Goal: Transaction & Acquisition: Book appointment/travel/reservation

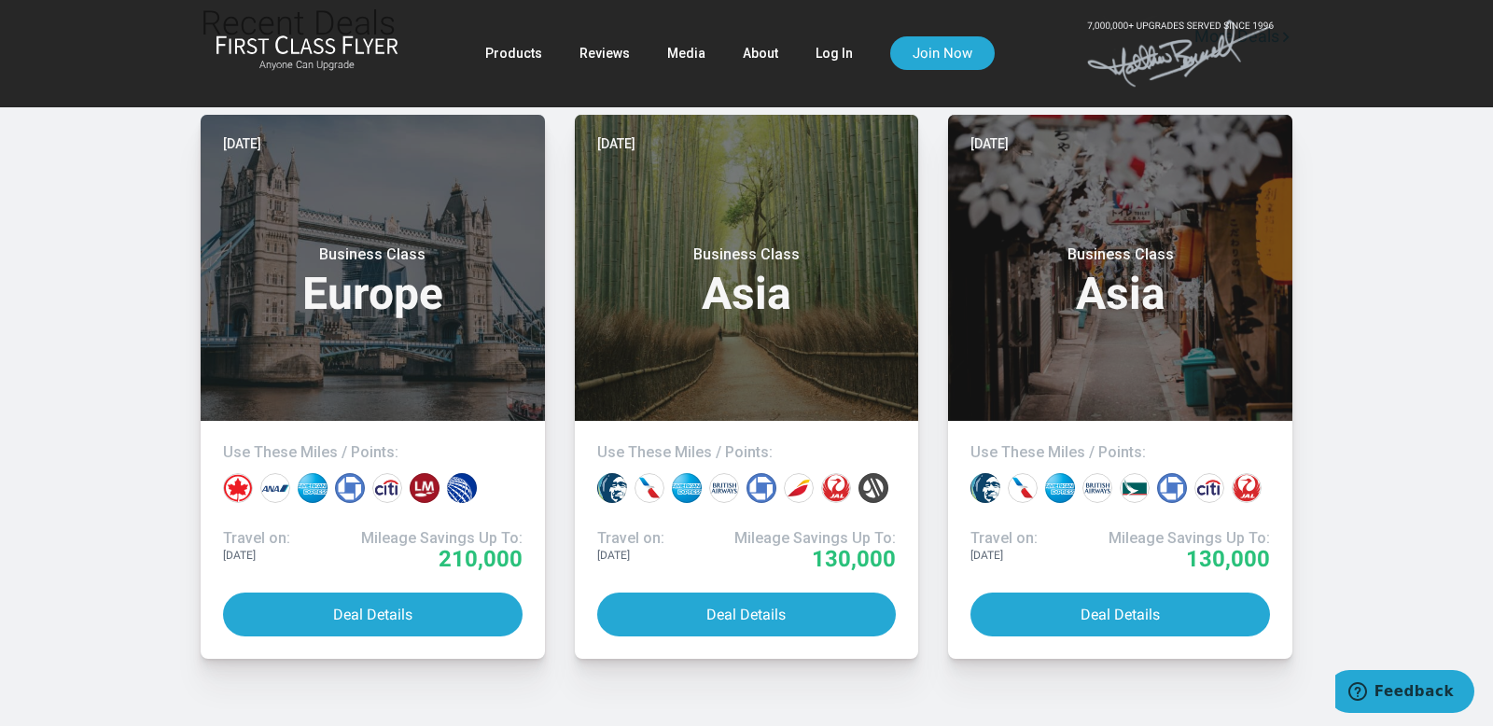
scroll to position [1530, 0]
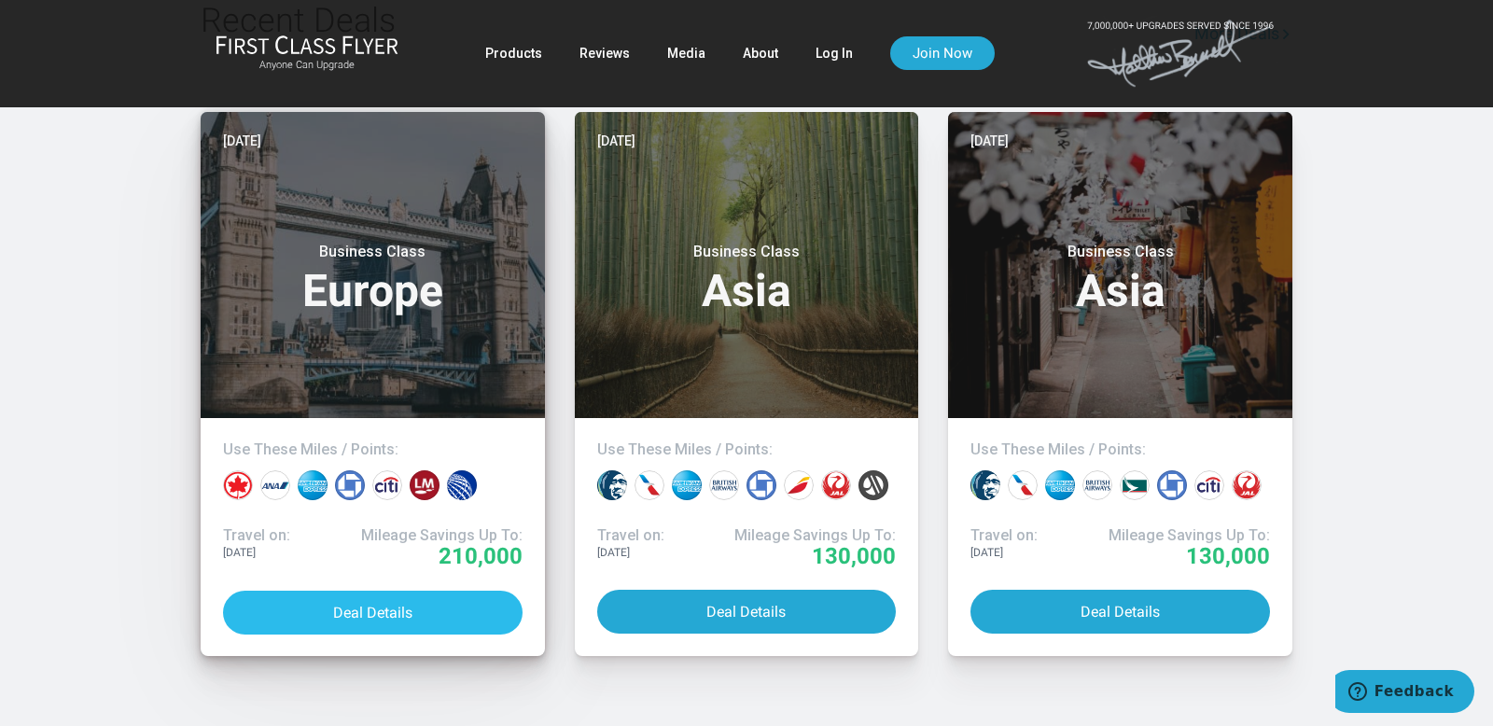
click at [431, 591] on button "Deal Details" at bounding box center [373, 613] width 300 height 44
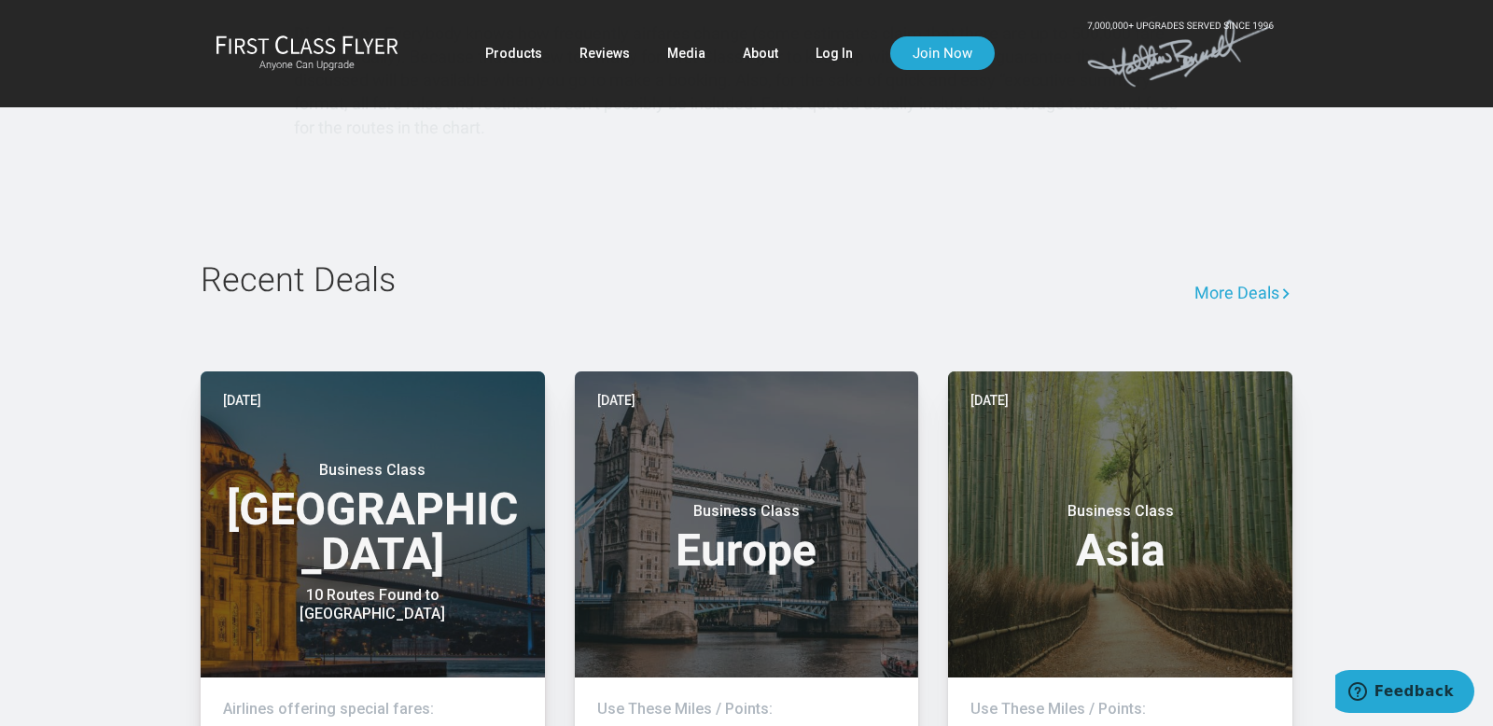
scroll to position [1306, 0]
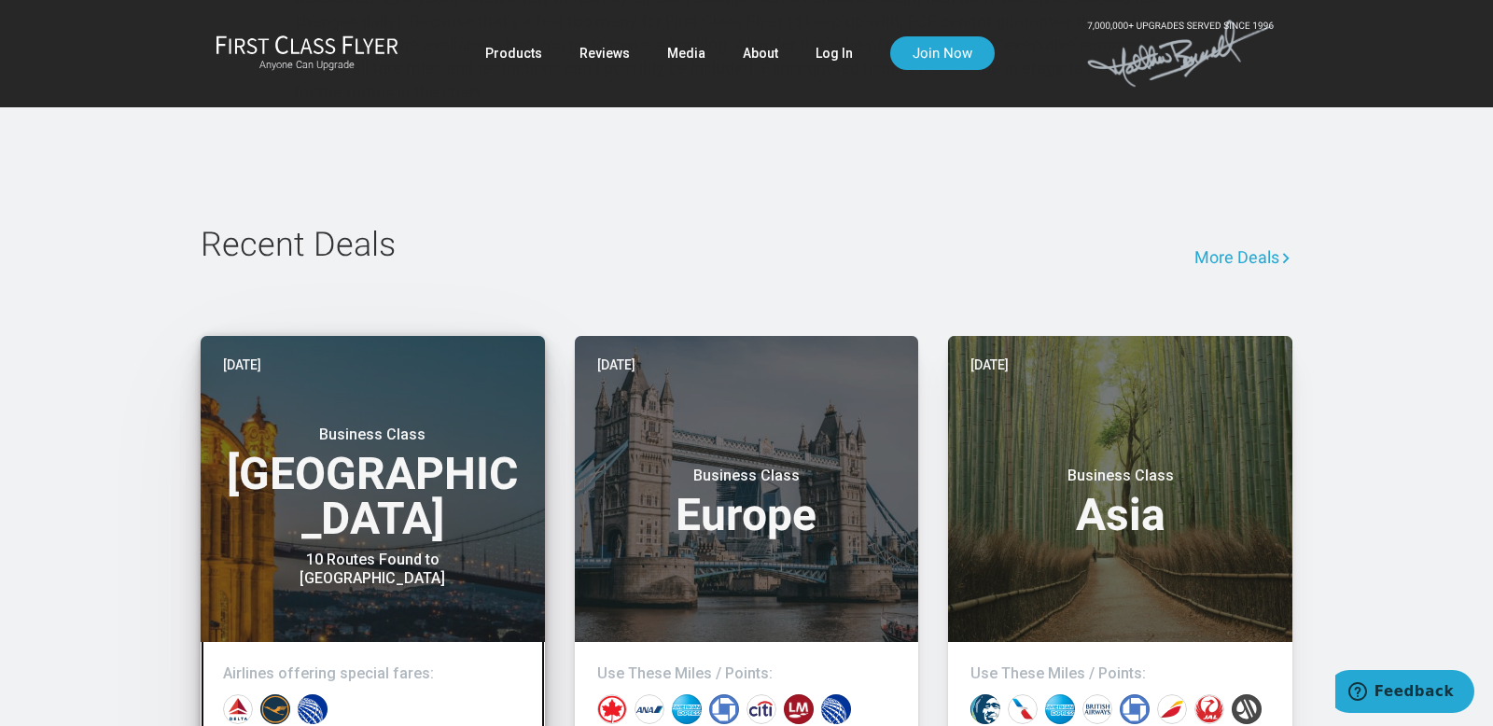
click at [408, 551] on div "10 Routes Found to Istanbul" at bounding box center [372, 569] width 233 height 37
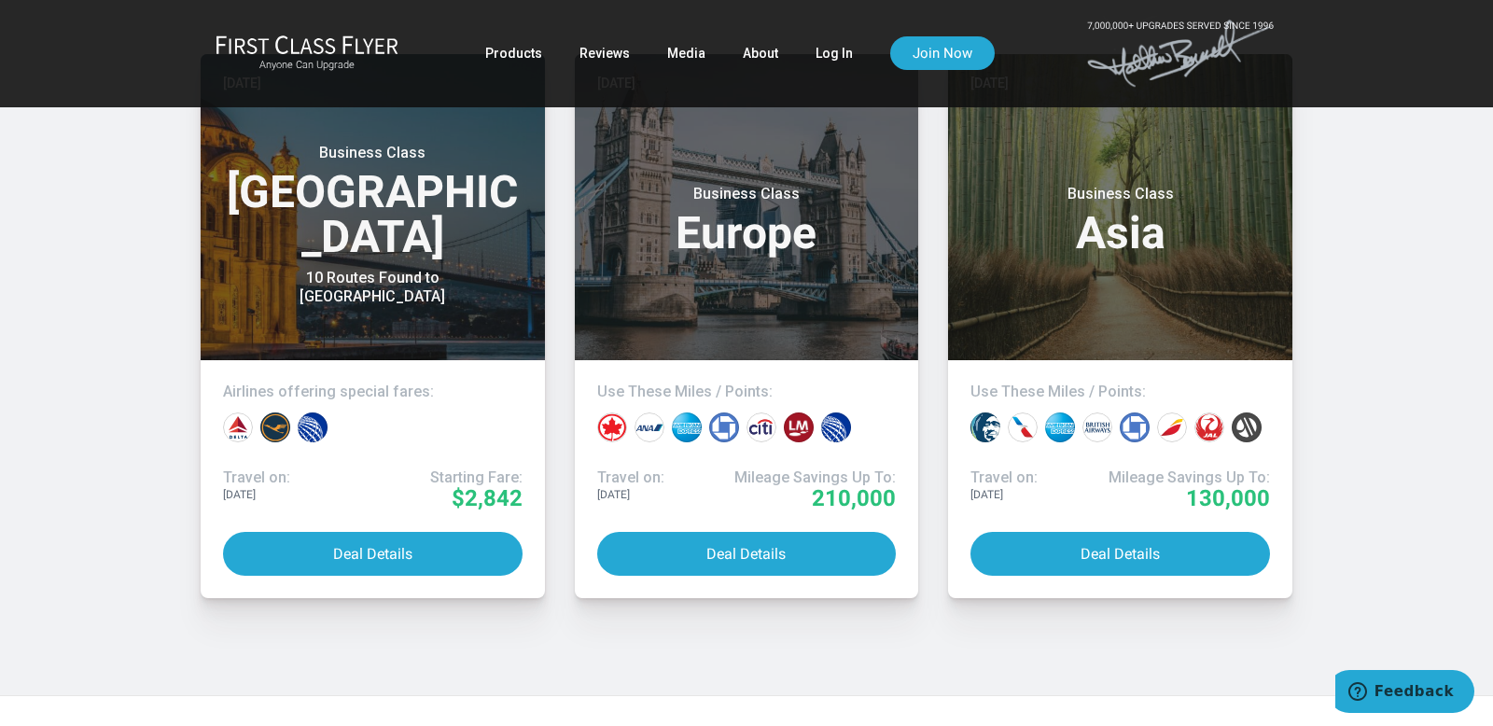
scroll to position [1542, 0]
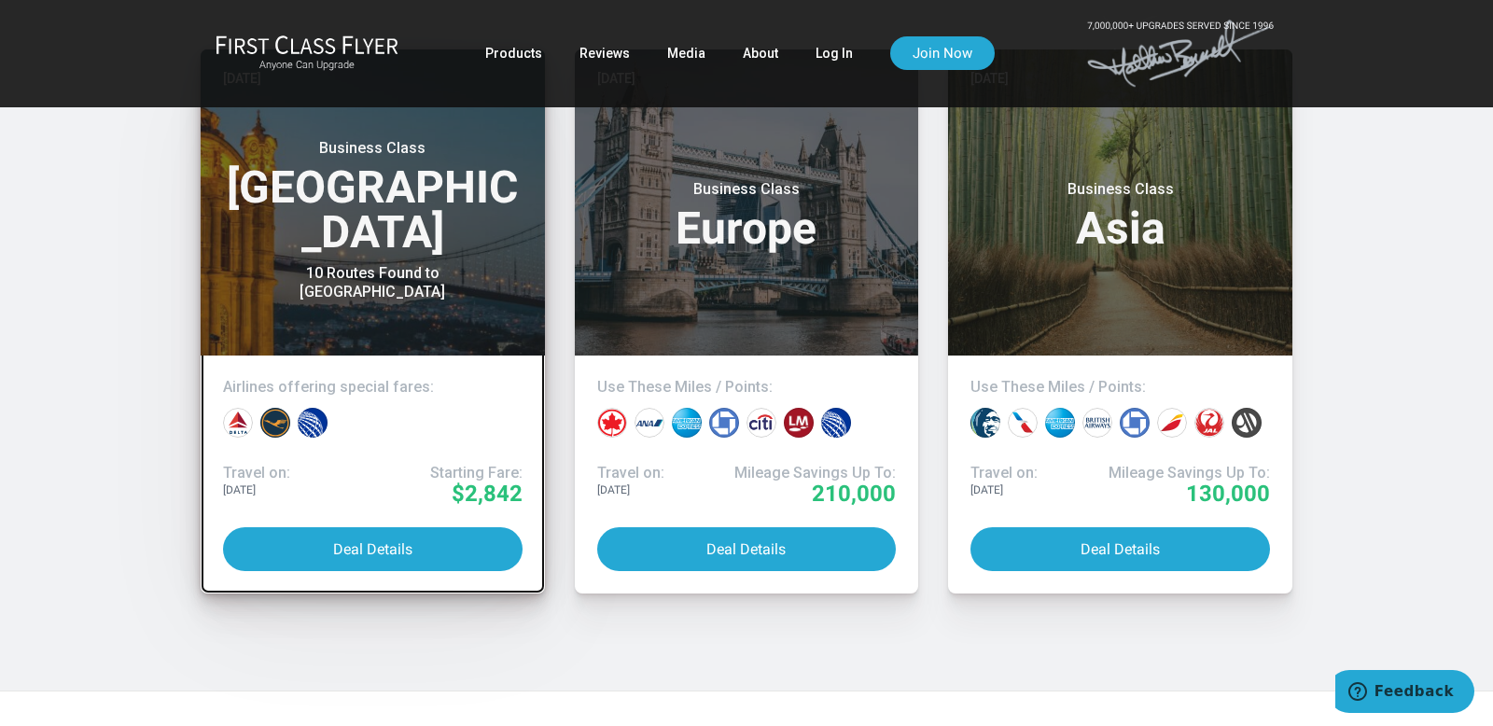
click at [403, 269] on div "10 Routes Found to Istanbul" at bounding box center [372, 282] width 233 height 37
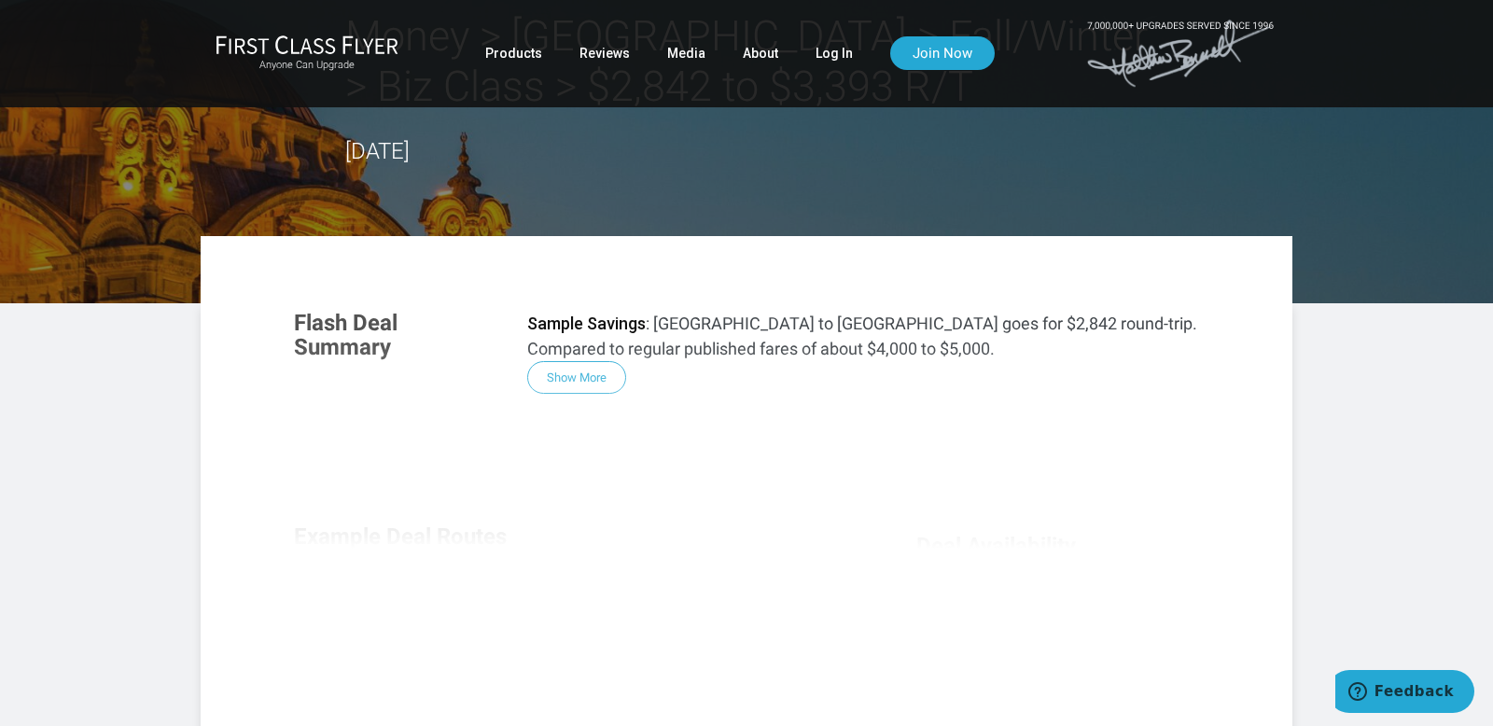
scroll to position [0, 0]
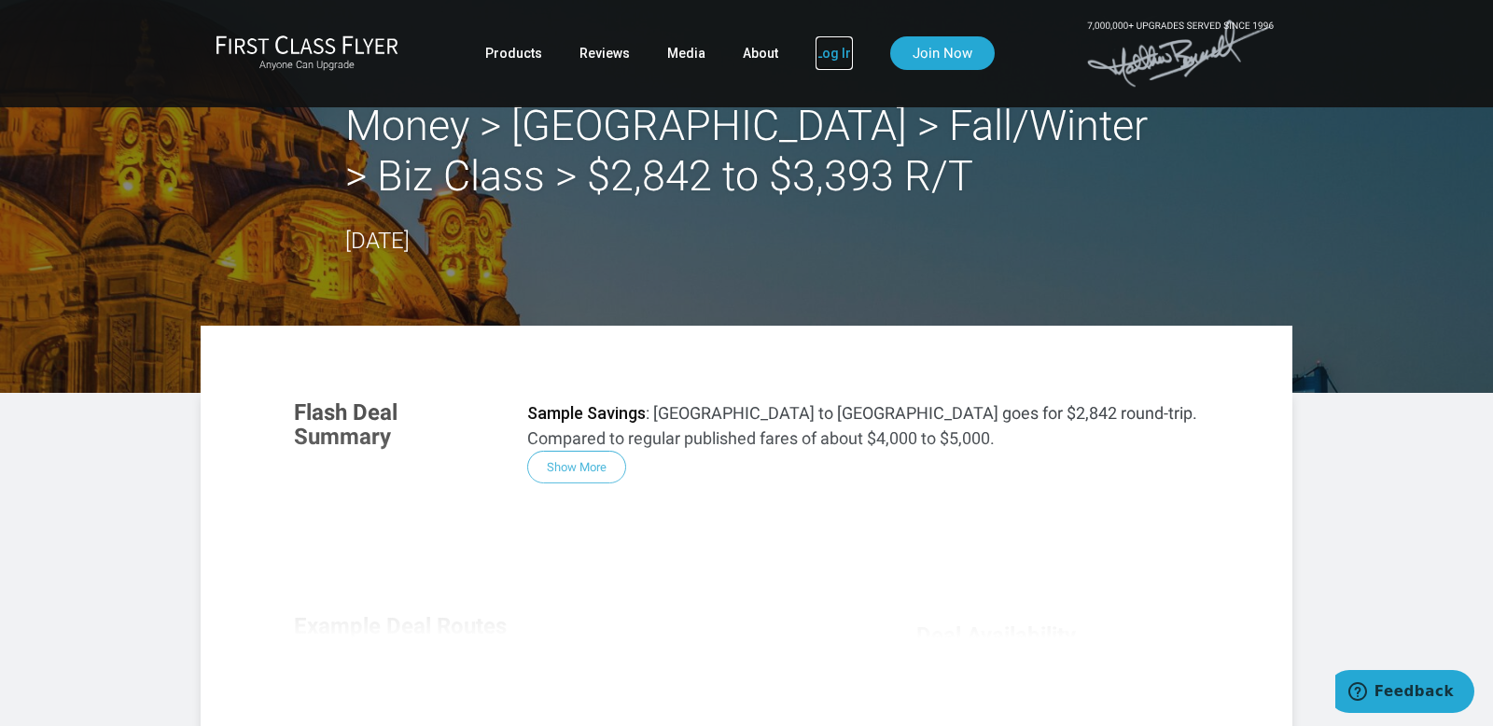
click at [828, 49] on link "Log In" at bounding box center [834, 53] width 37 height 34
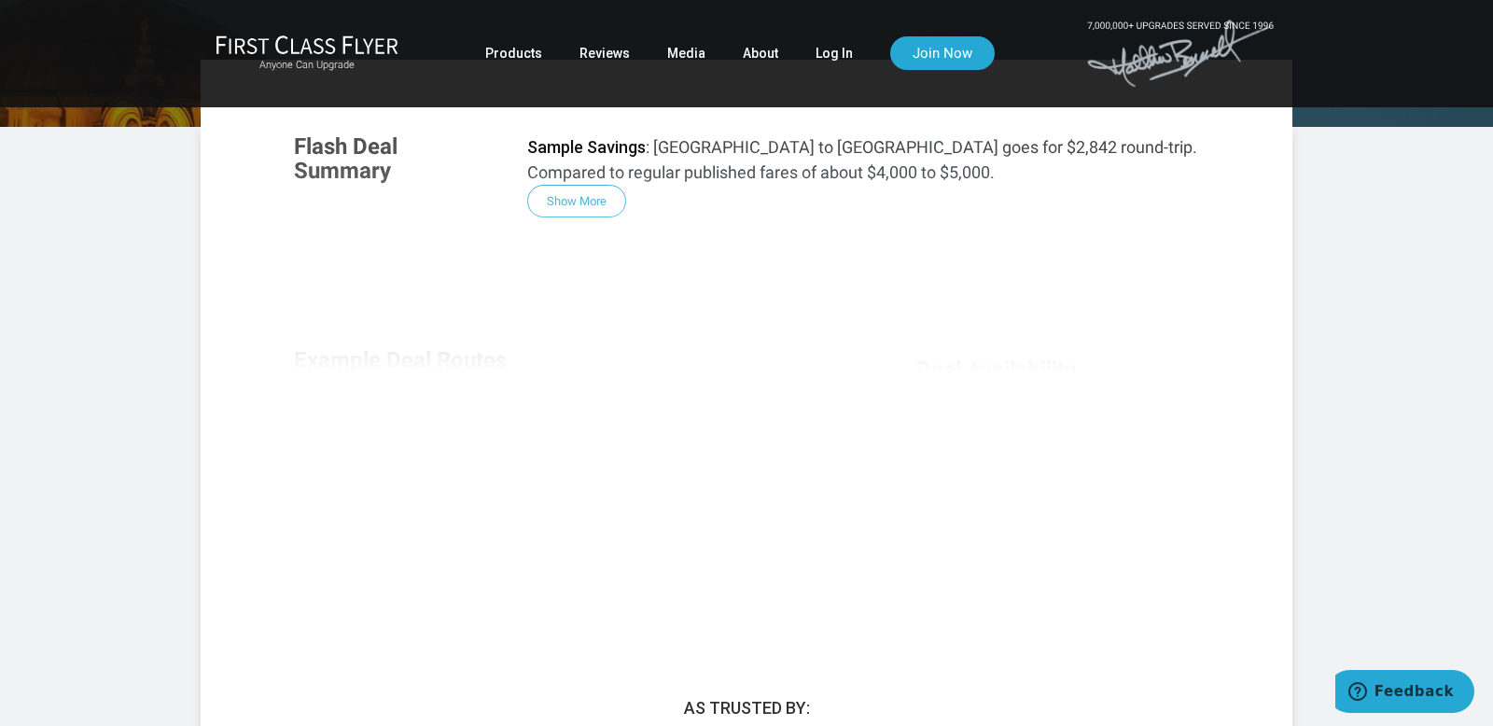
scroll to position [269, 0]
click at [590, 197] on div "Flash Deal Summary Sample Savings : Boston to Istanbul goes for $2,842 round-tr…" at bounding box center [746, 367] width 943 height 509
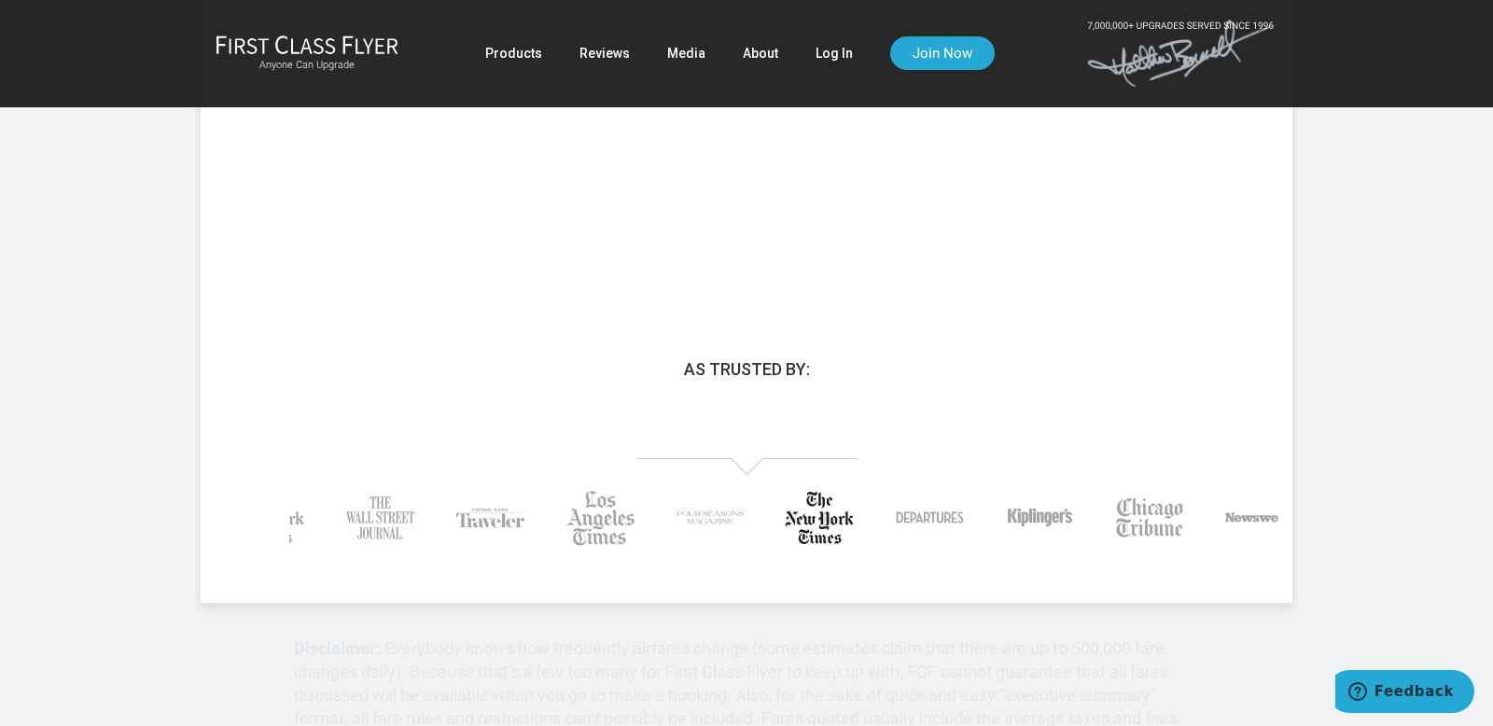
scroll to position [0, 0]
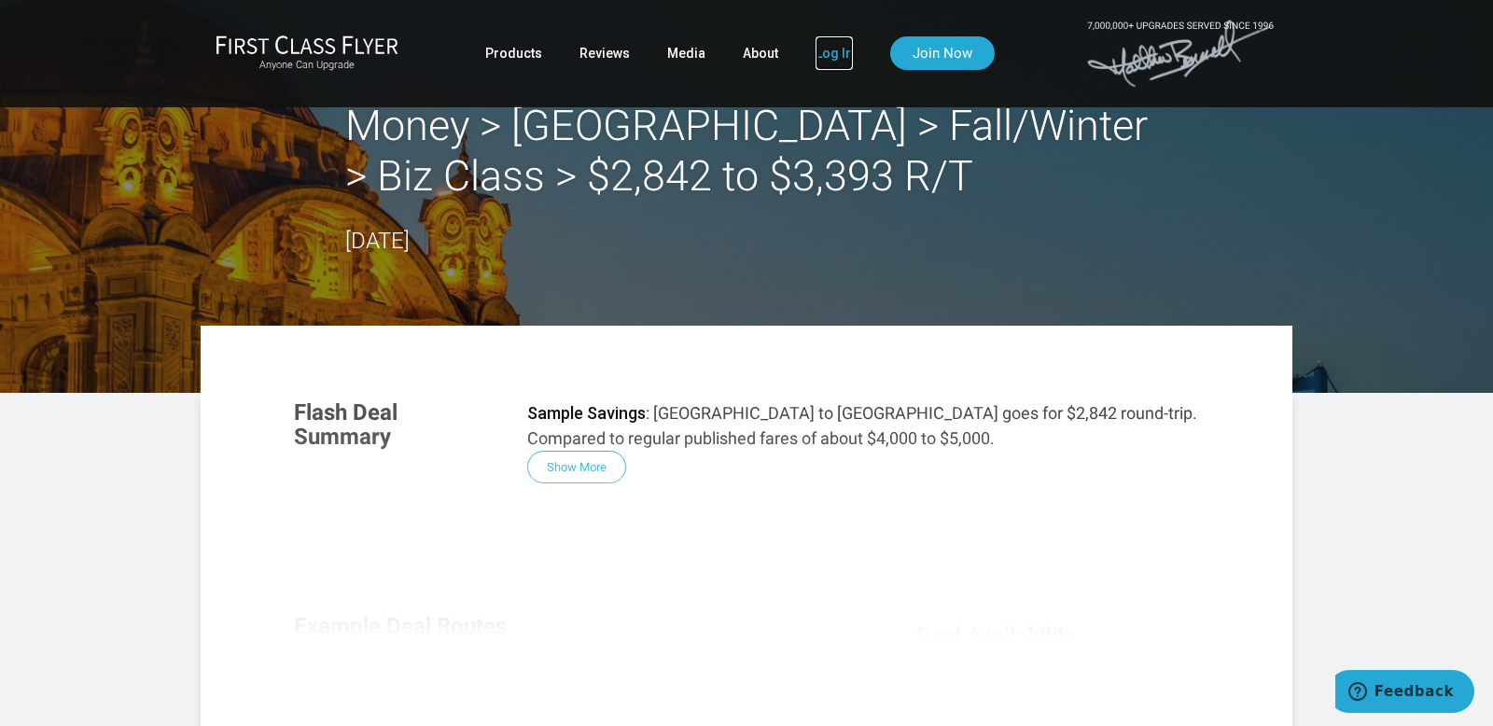
click at [830, 51] on link "Log In" at bounding box center [834, 53] width 37 height 34
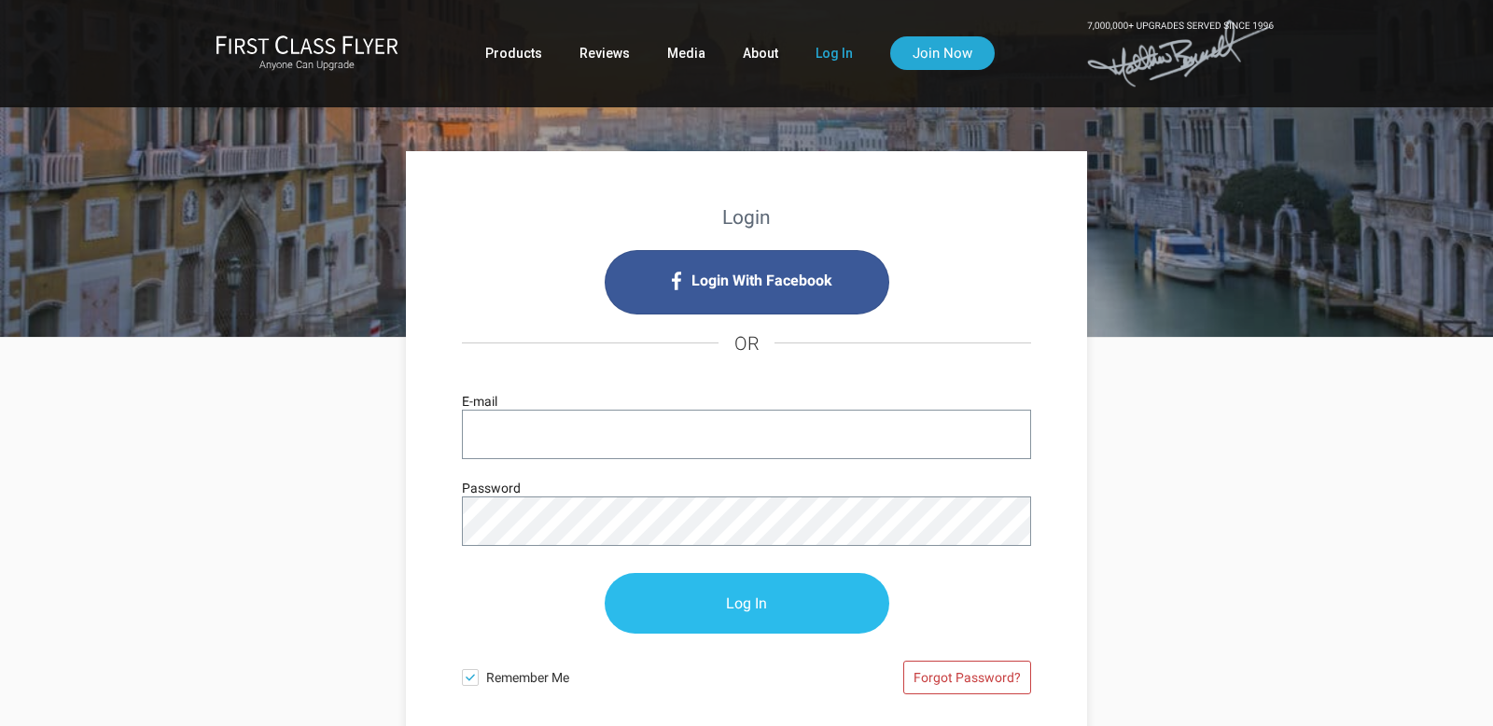
type input "[EMAIL_ADDRESS][DOMAIN_NAME]"
click at [799, 599] on input "Log In" at bounding box center [747, 604] width 285 height 61
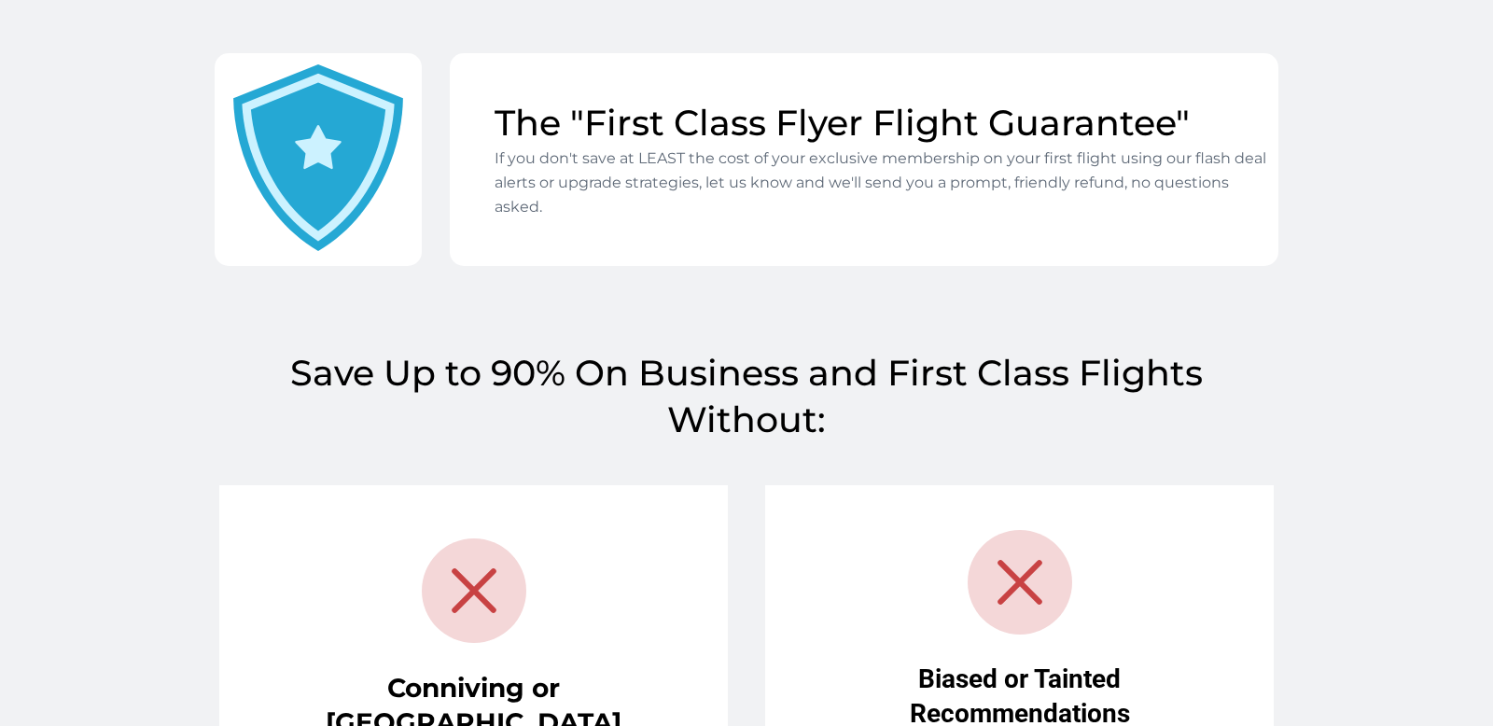
scroll to position [1461, 0]
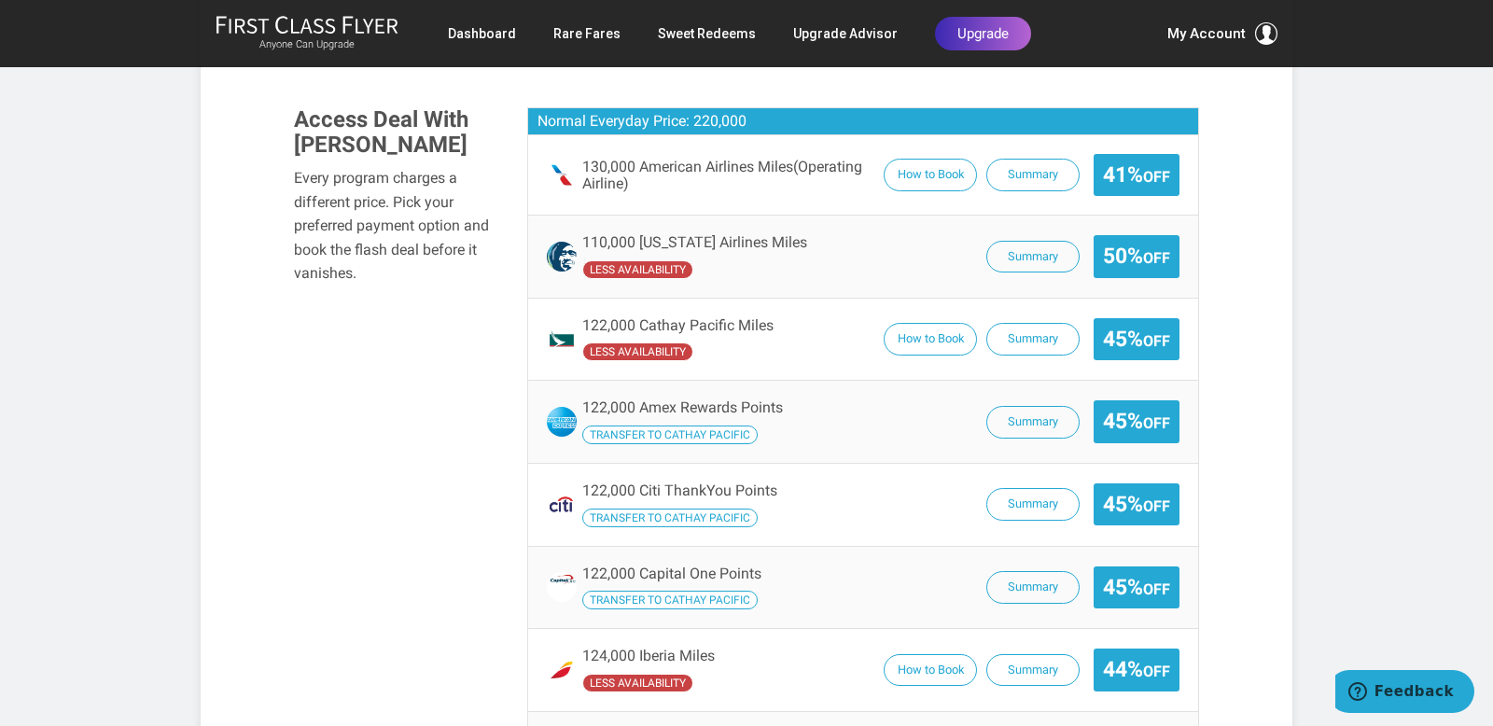
scroll to position [1282, 0]
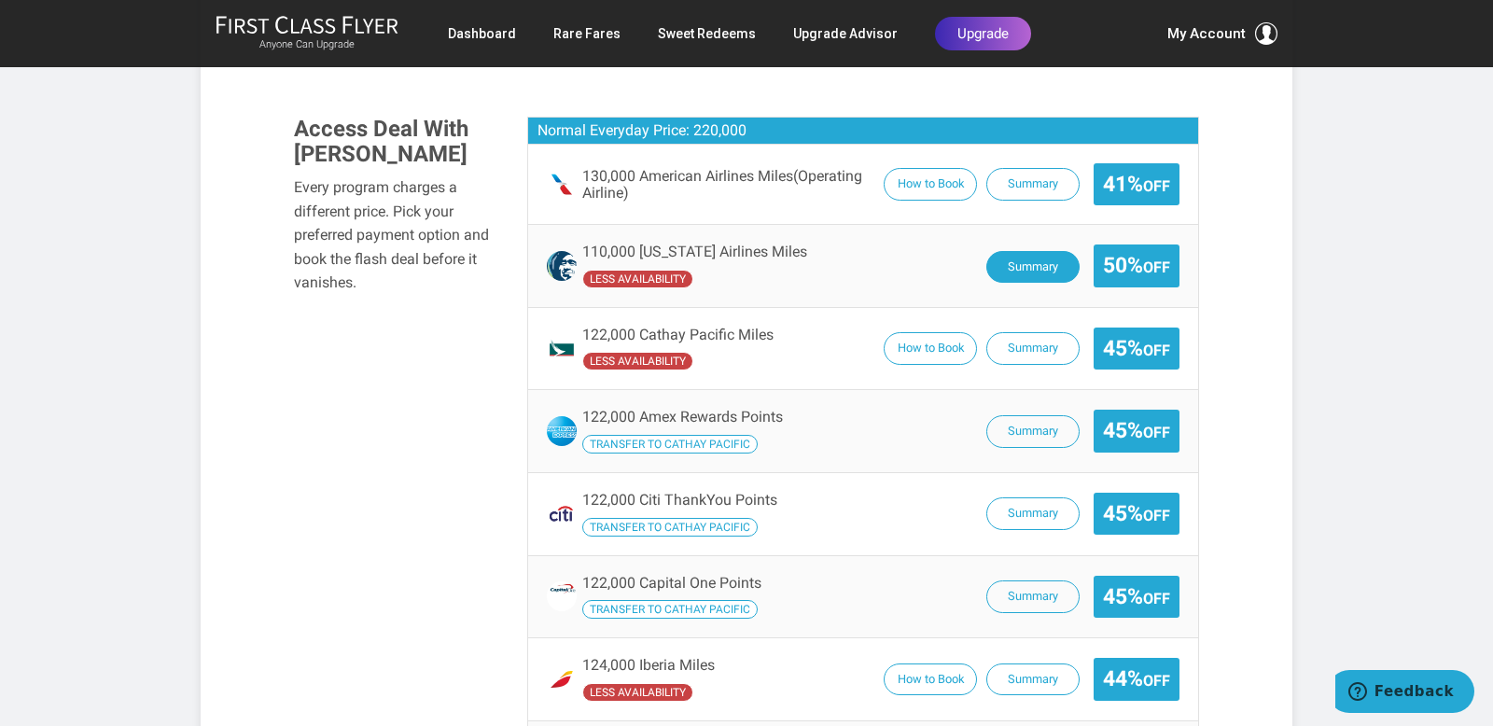
click at [1032, 251] on button "Summary" at bounding box center [1032, 267] width 93 height 33
